Goal: Task Accomplishment & Management: Use online tool/utility

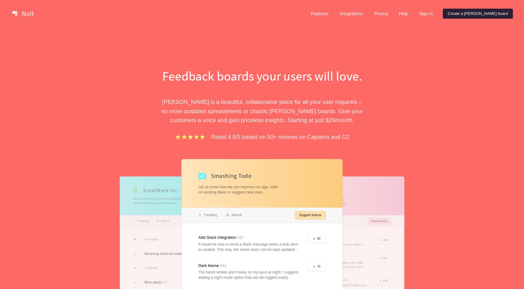
click at [481, 15] on link "Create a [PERSON_NAME] board" at bounding box center [478, 14] width 70 height 10
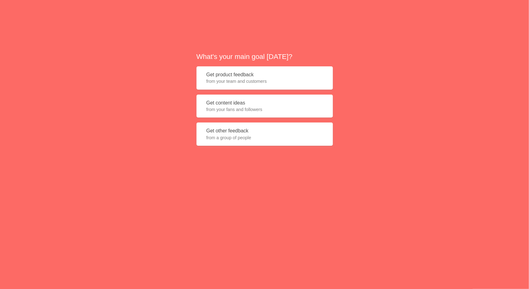
click at [305, 76] on button "Get product feedback from your team and customers" at bounding box center [264, 77] width 136 height 23
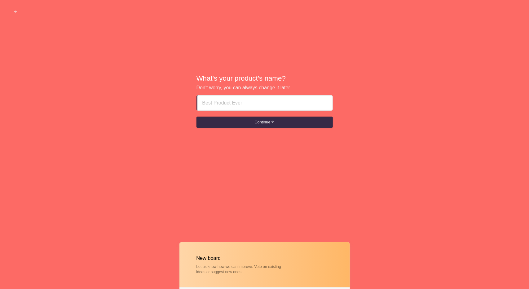
click at [240, 101] on input at bounding box center [264, 102] width 125 height 15
click at [243, 123] on button "Continue" at bounding box center [264, 122] width 136 height 11
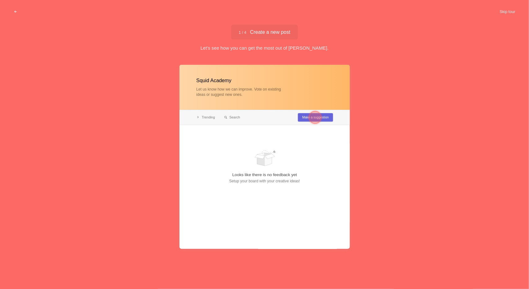
type input "Squid Academy"
click at [266, 205] on div at bounding box center [264, 157] width 170 height 184
click at [510, 14] on button "Skip tour" at bounding box center [507, 11] width 31 height 11
